Goal: Navigation & Orientation: Find specific page/section

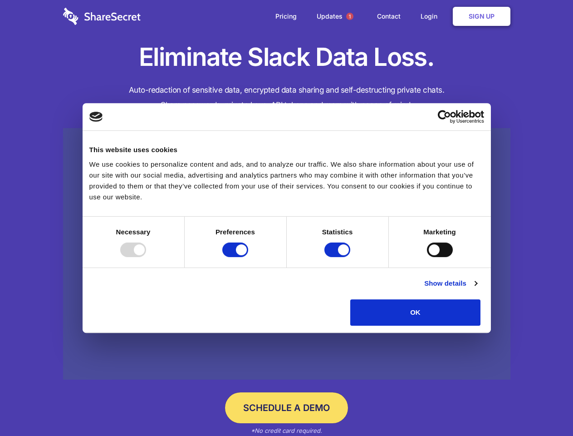
click at [146, 257] on div at bounding box center [133, 249] width 26 height 15
click at [248, 257] on input "Preferences" at bounding box center [235, 249] width 26 height 15
checkbox input "false"
click at [339, 257] on input "Statistics" at bounding box center [337, 249] width 26 height 15
checkbox input "false"
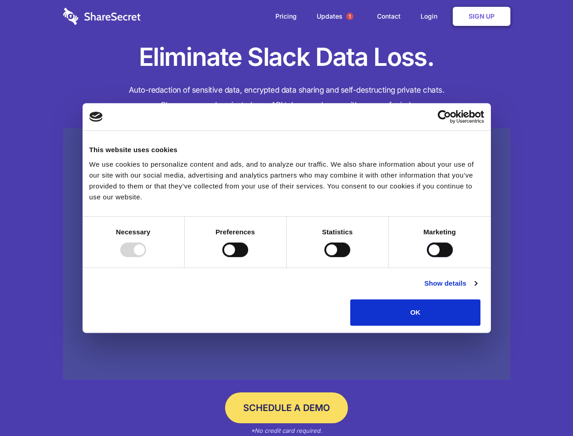
click at [427, 257] on input "Marketing" at bounding box center [440, 249] width 26 height 15
checkbox input "true"
click at [477, 289] on link "Show details" at bounding box center [450, 283] width 53 height 11
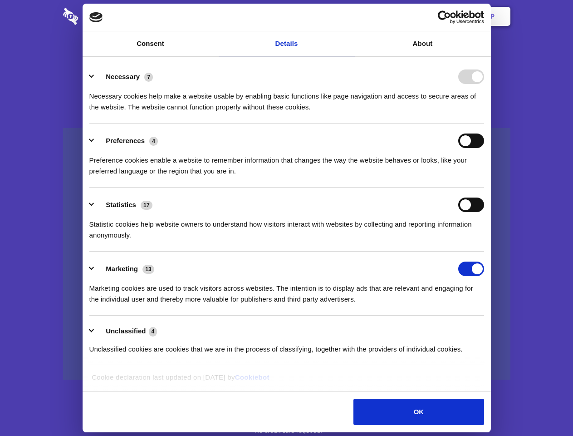
click at [484, 187] on li "Preferences 4 Preference cookies enable a website to remember information that …" at bounding box center [286, 155] width 395 height 64
click at [349, 16] on span "1" at bounding box center [349, 16] width 7 height 7
